Goal: Information Seeking & Learning: Learn about a topic

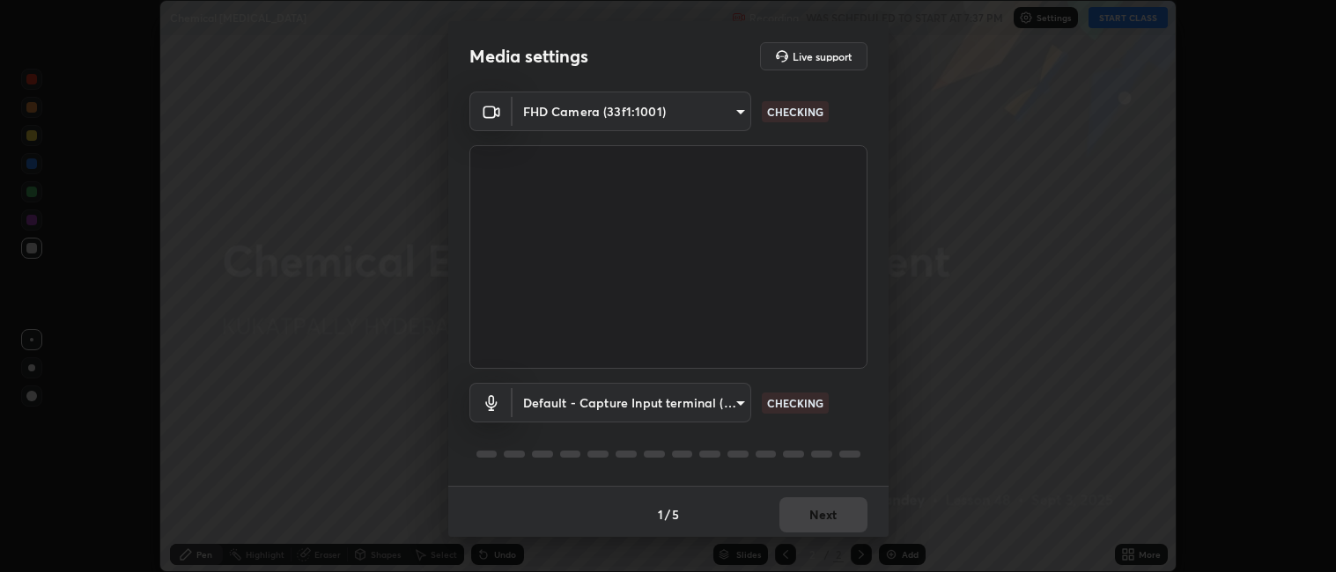
scroll to position [572, 1336]
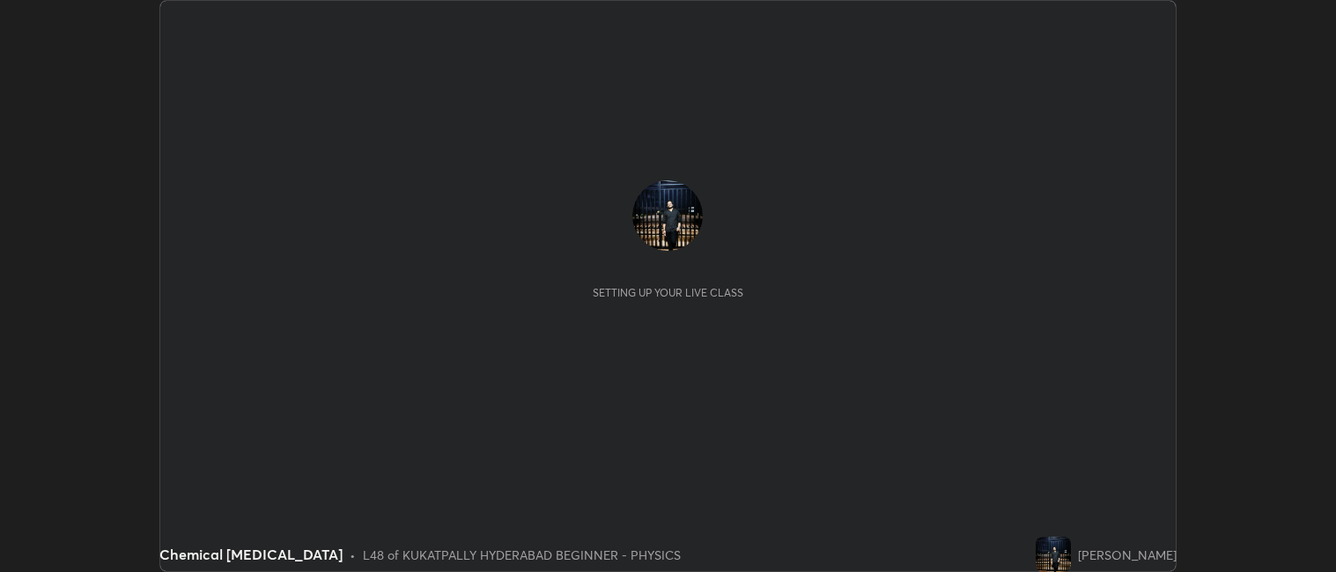
scroll to position [572, 1336]
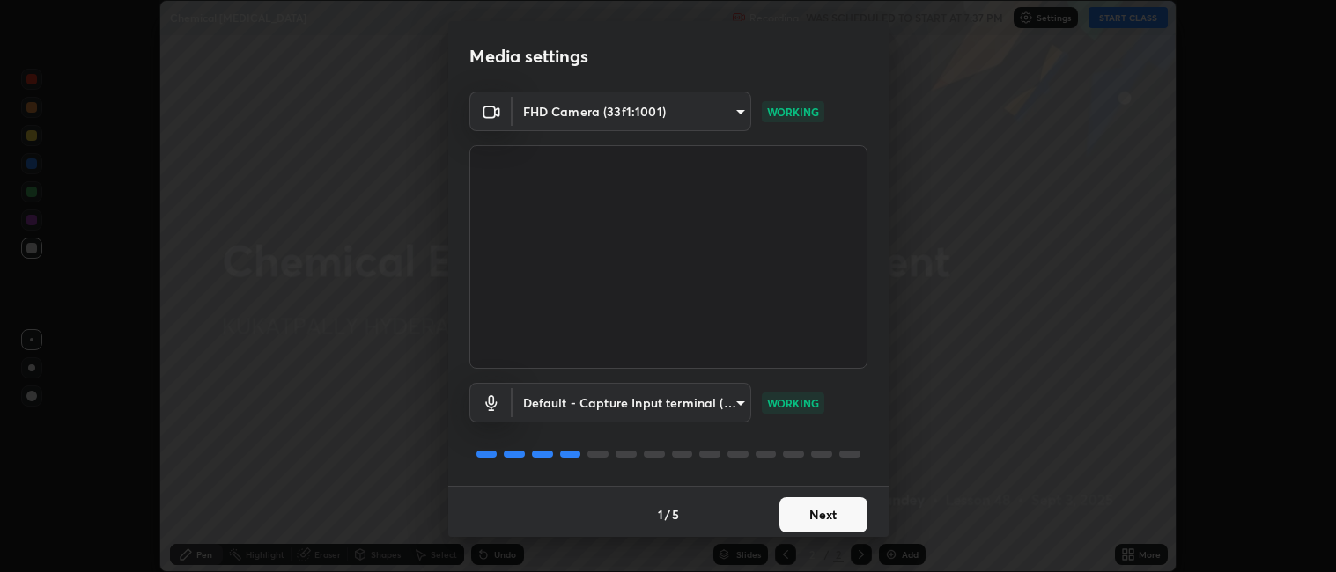
click at [820, 523] on button "Next" at bounding box center [823, 515] width 88 height 35
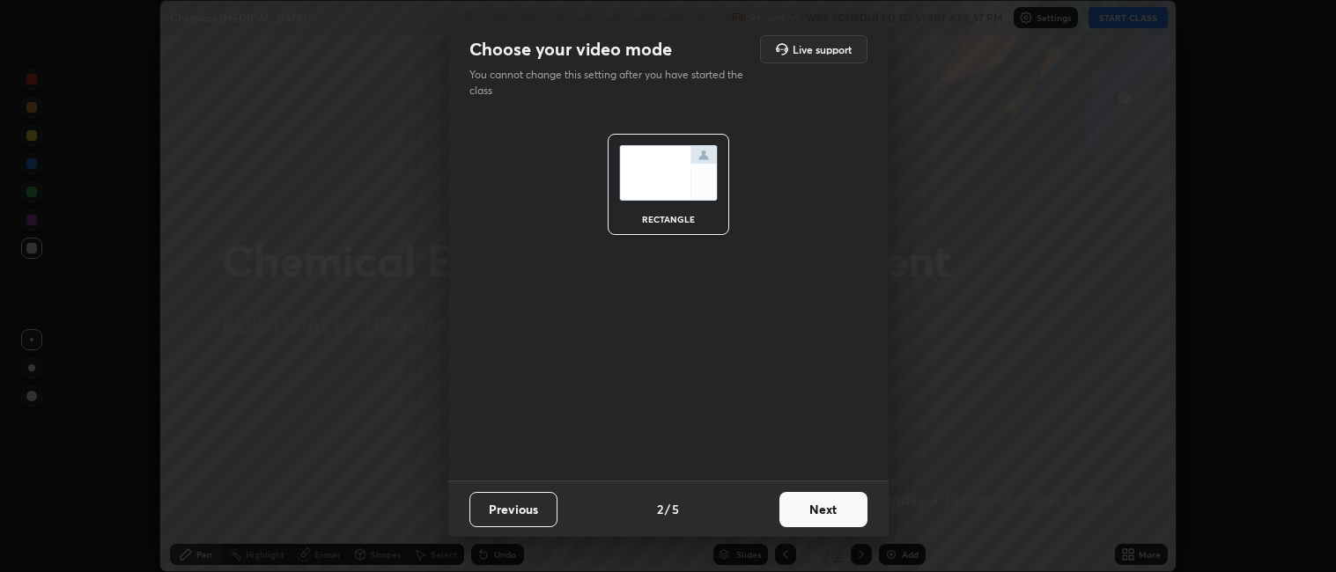
click at [819, 523] on button "Next" at bounding box center [823, 509] width 88 height 35
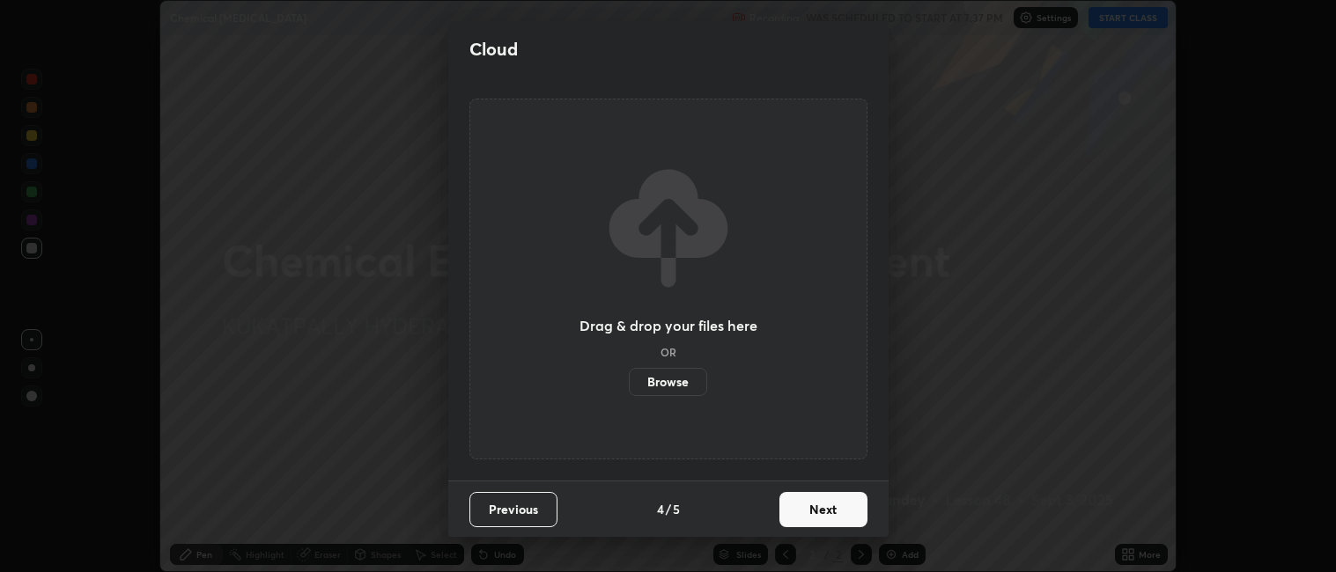
click at [823, 512] on button "Next" at bounding box center [823, 509] width 88 height 35
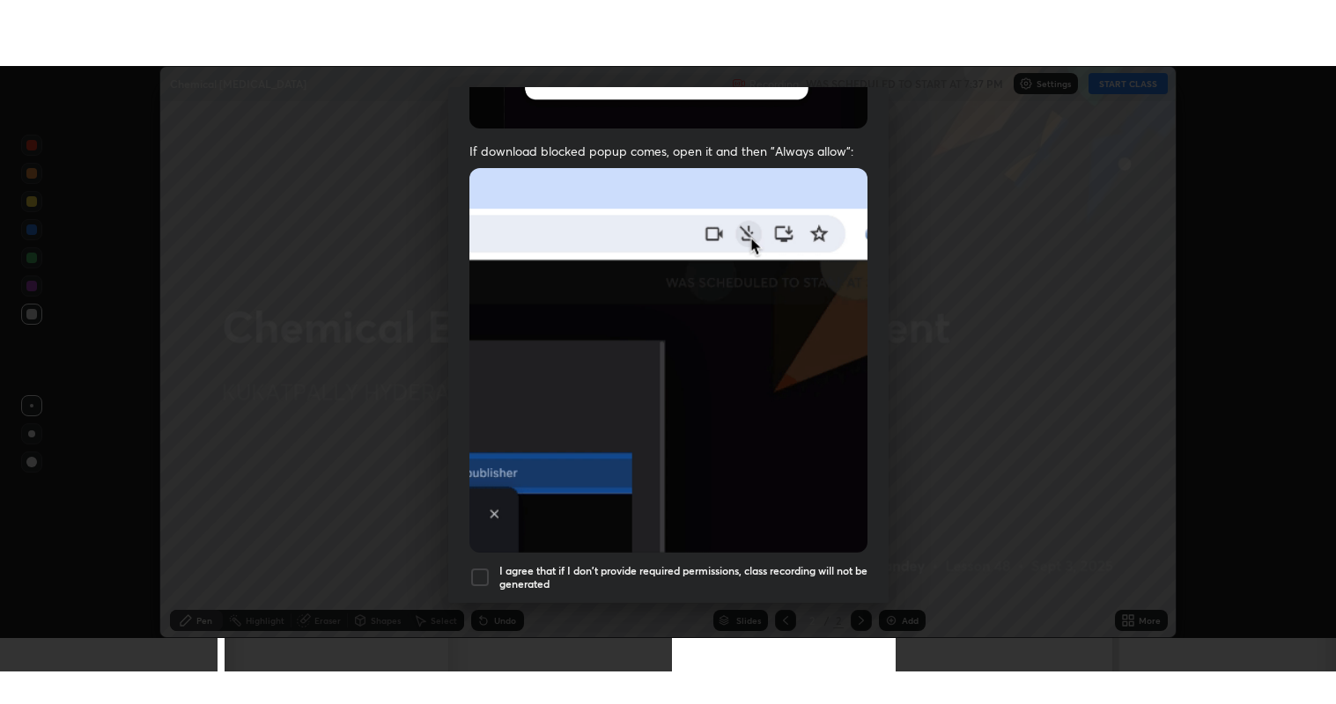
scroll to position [364, 0]
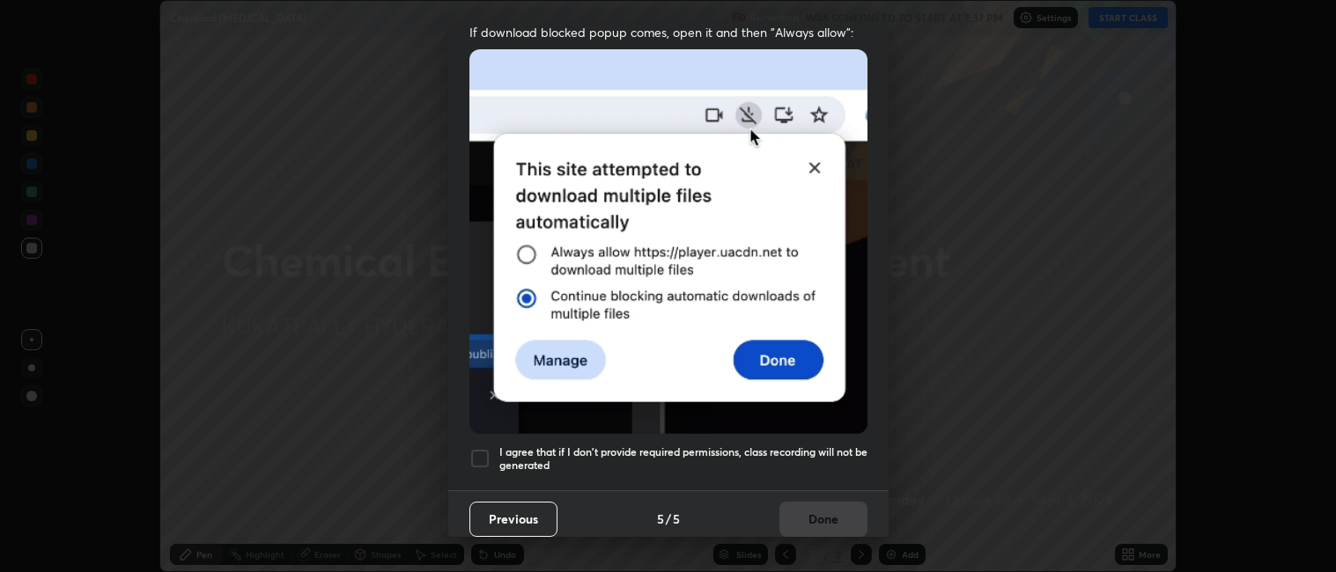
click at [473, 448] on div at bounding box center [479, 458] width 21 height 21
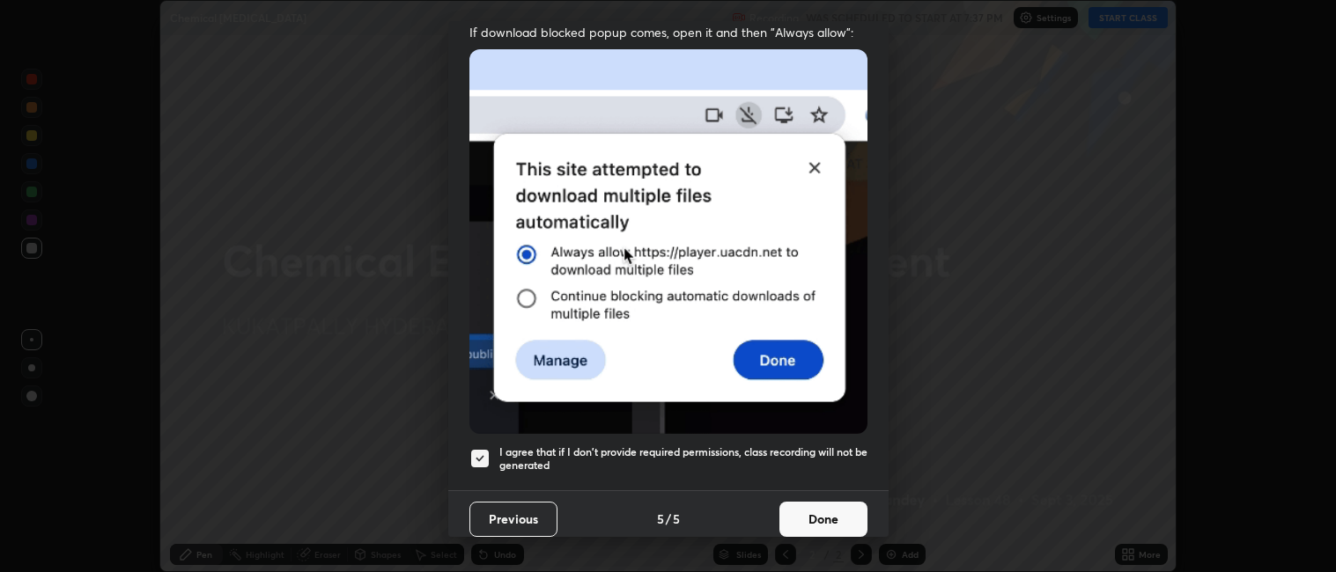
click at [810, 516] on button "Done" at bounding box center [823, 519] width 88 height 35
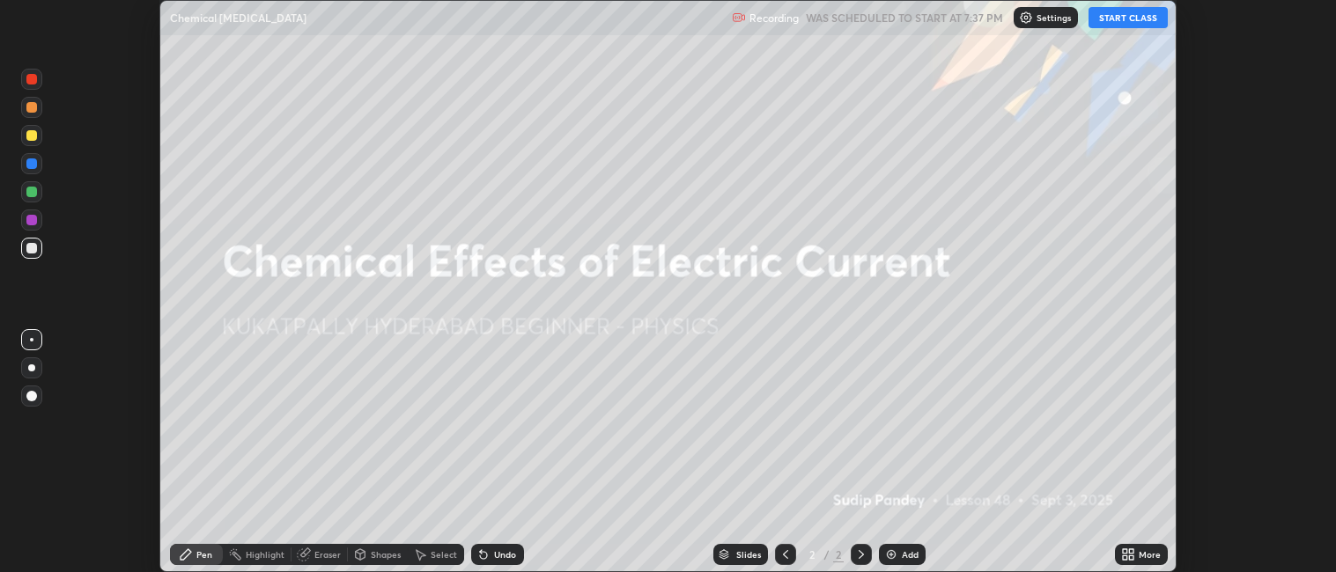
click at [1102, 18] on button "START CLASS" at bounding box center [1127, 17] width 79 height 21
click at [1147, 555] on div "More" at bounding box center [1150, 554] width 22 height 9
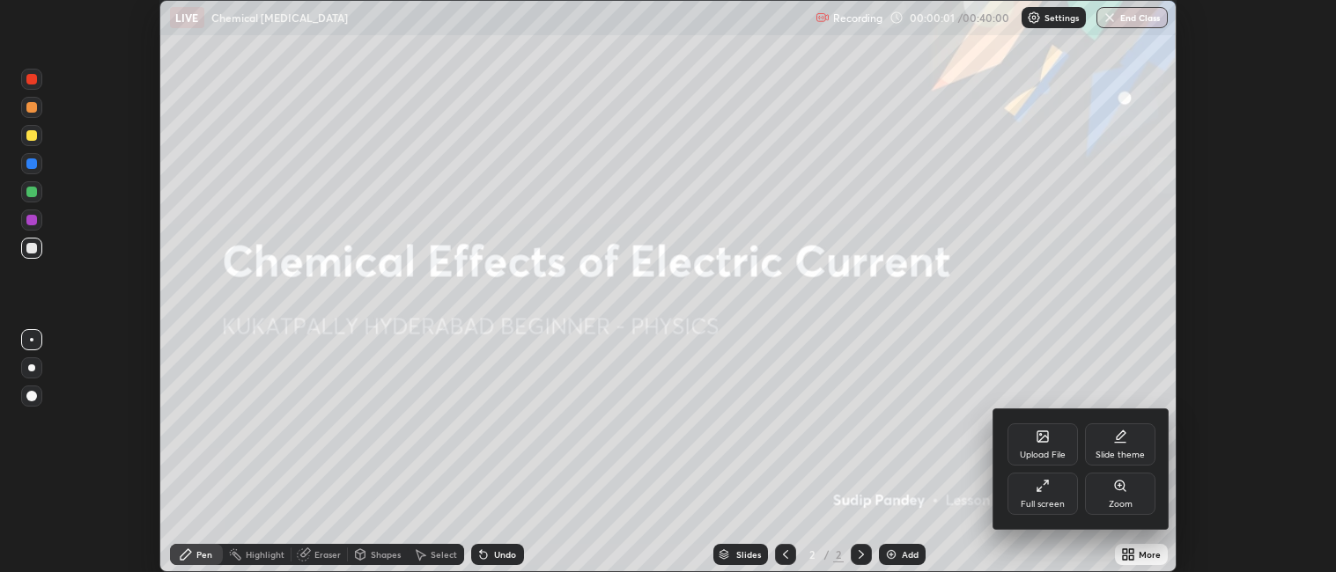
click at [1044, 494] on div "Full screen" at bounding box center [1042, 494] width 70 height 42
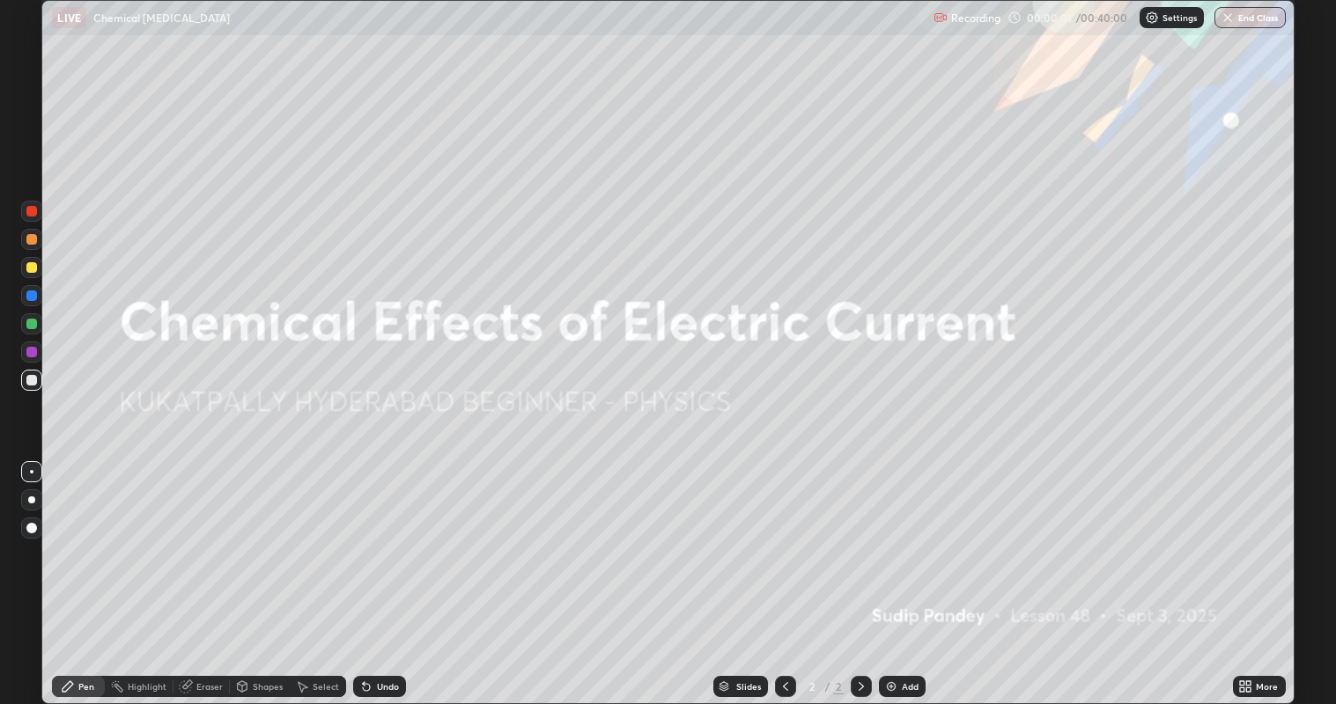
scroll to position [704, 1336]
